Goal: Transaction & Acquisition: Download file/media

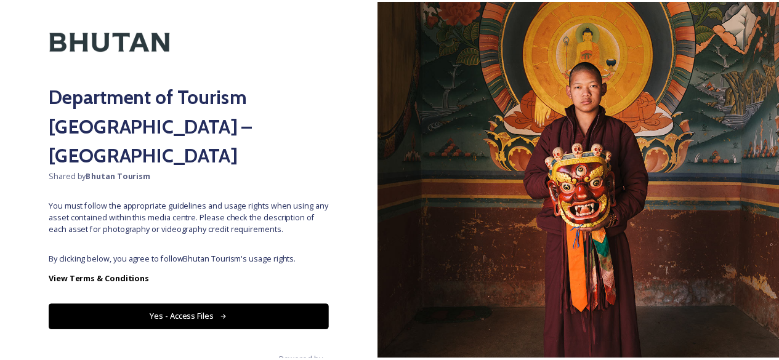
scroll to position [42, 0]
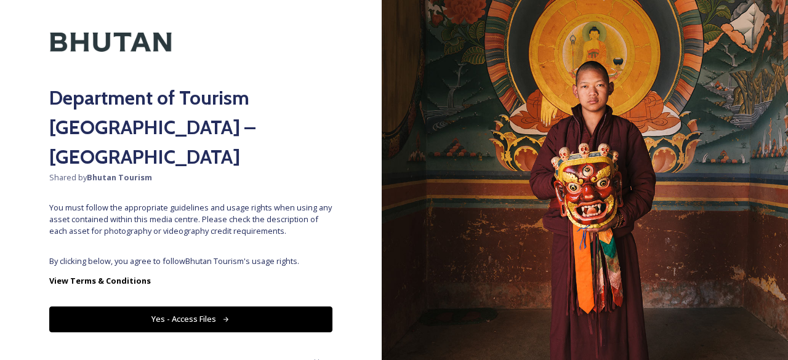
click at [229, 307] on button "Yes - Access Files" at bounding box center [190, 319] width 283 height 25
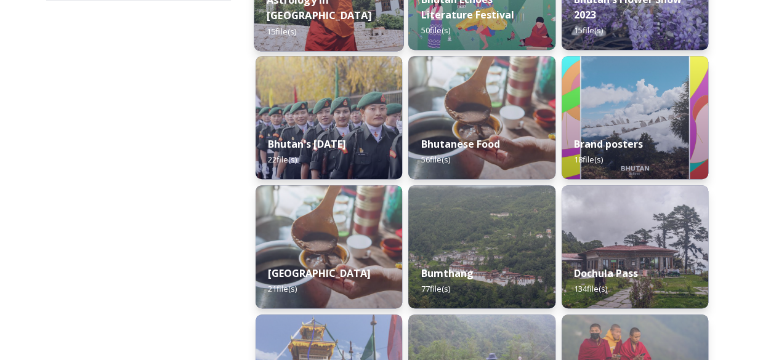
scroll to position [271, 0]
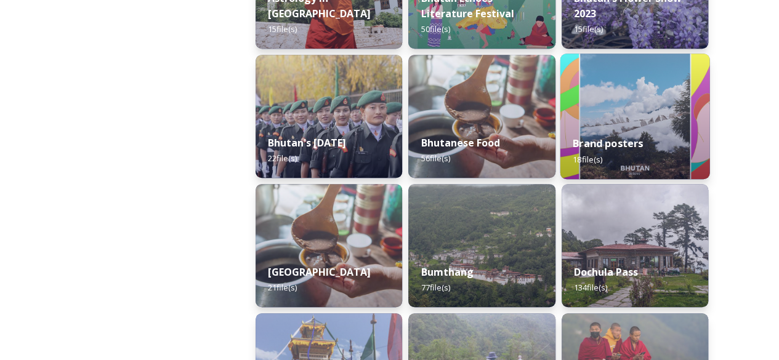
click at [639, 115] on img at bounding box center [635, 117] width 150 height 126
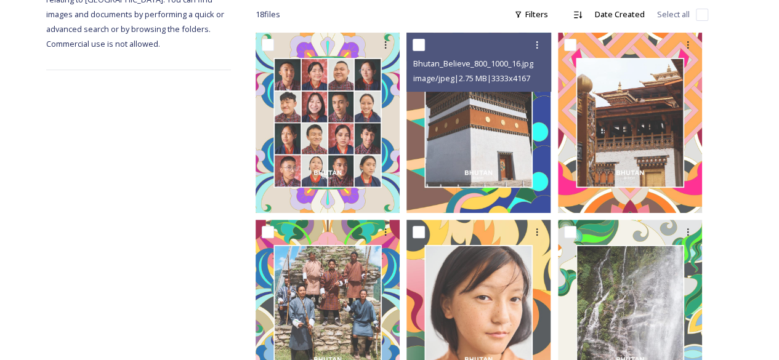
scroll to position [209, 0]
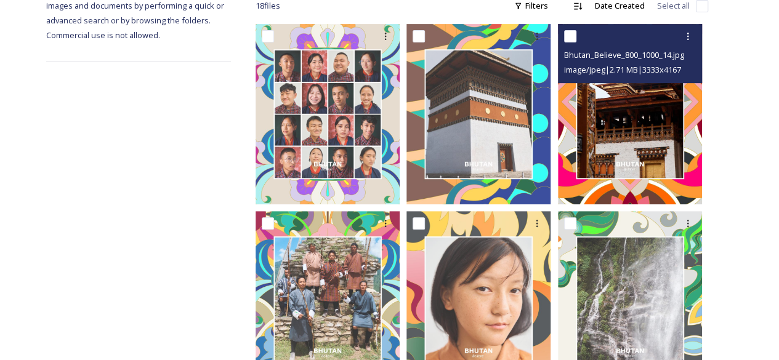
click at [635, 130] on img at bounding box center [630, 114] width 144 height 180
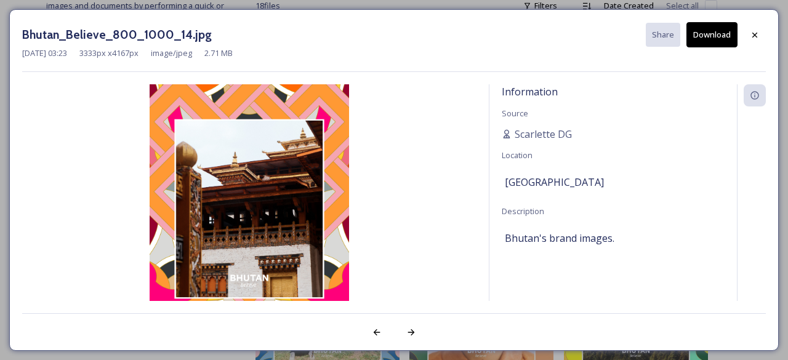
click at [710, 30] on button "Download" at bounding box center [711, 34] width 51 height 25
click at [758, 38] on icon at bounding box center [755, 35] width 10 height 10
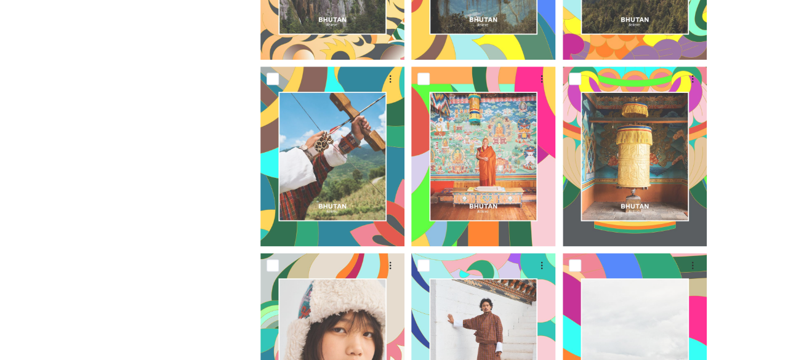
scroll to position [789, 0]
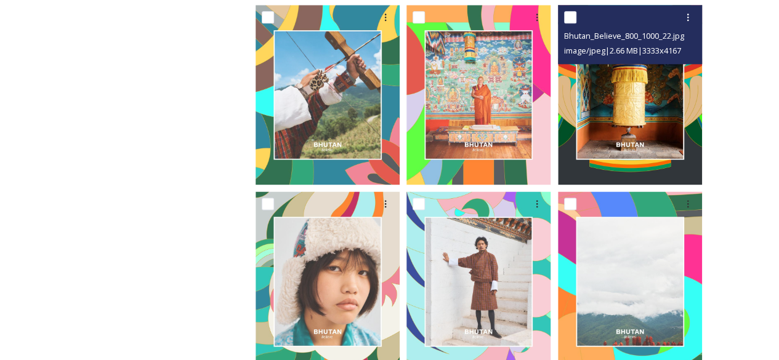
click at [622, 106] on img at bounding box center [630, 95] width 144 height 180
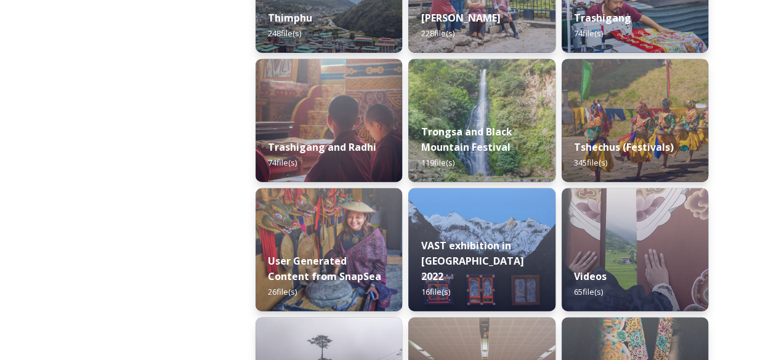
scroll to position [1561, 0]
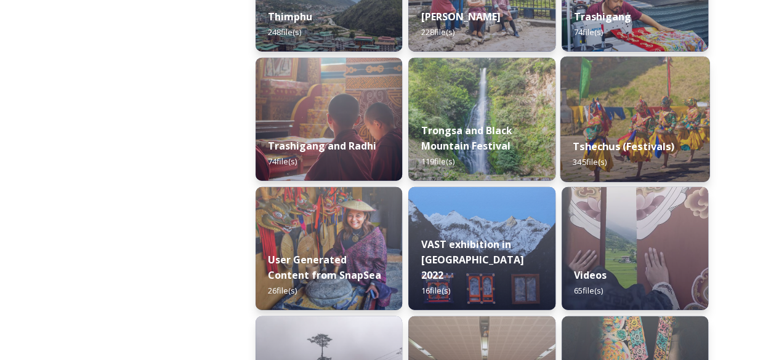
click at [663, 105] on img at bounding box center [635, 120] width 150 height 126
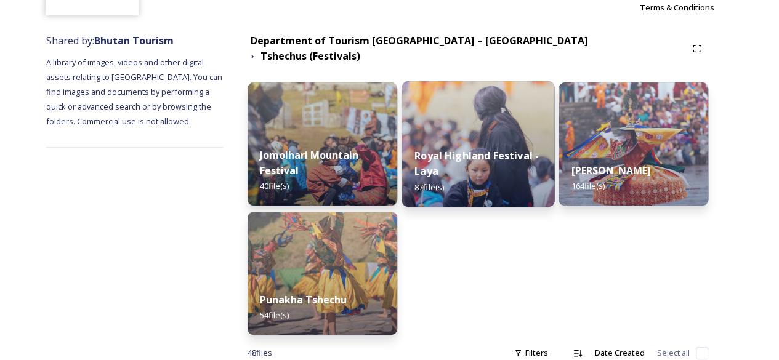
scroll to position [164, 0]
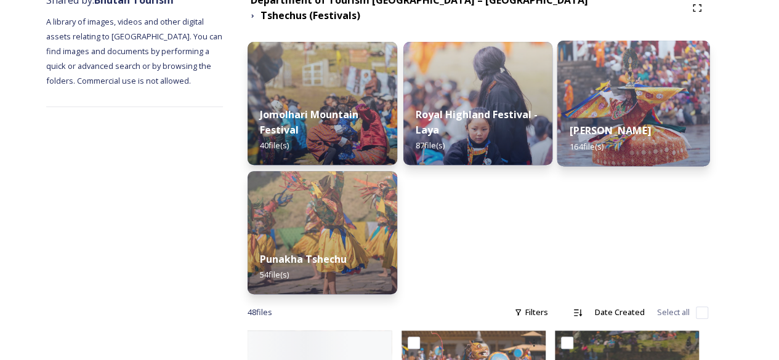
click at [646, 78] on img at bounding box center [633, 104] width 153 height 126
